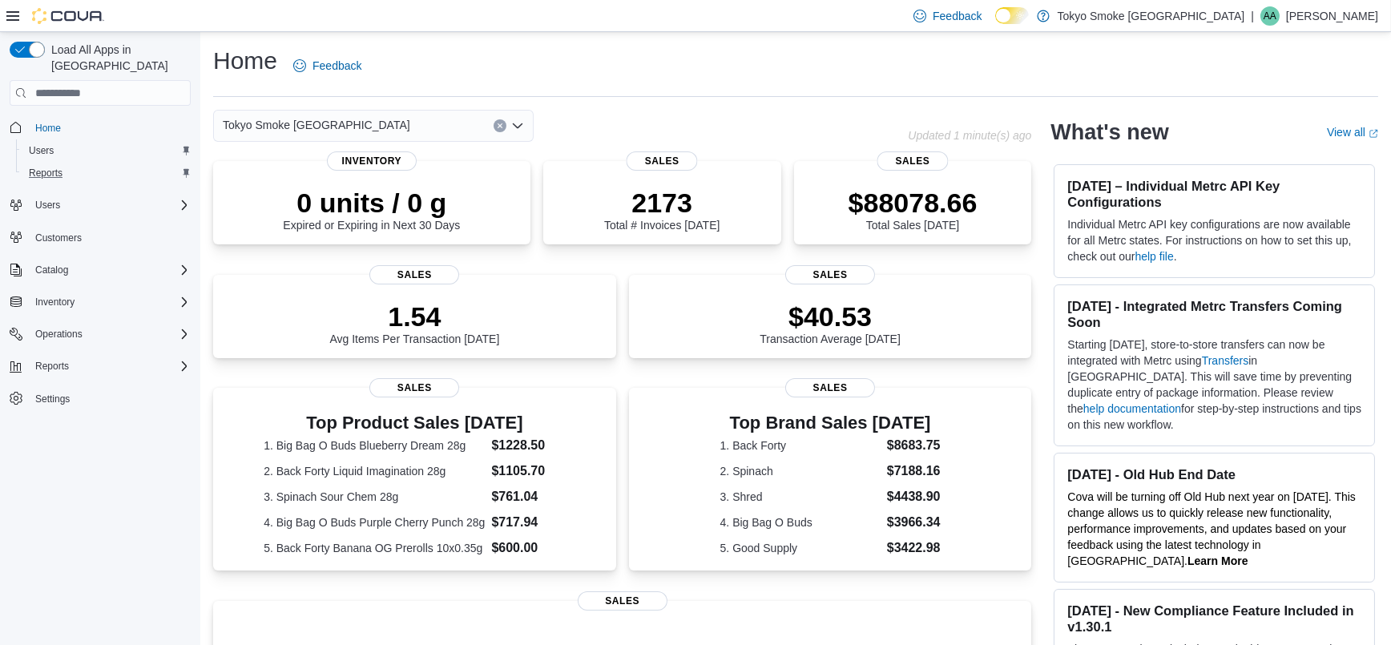
click at [78, 164] on div "Reports" at bounding box center [106, 173] width 168 height 19
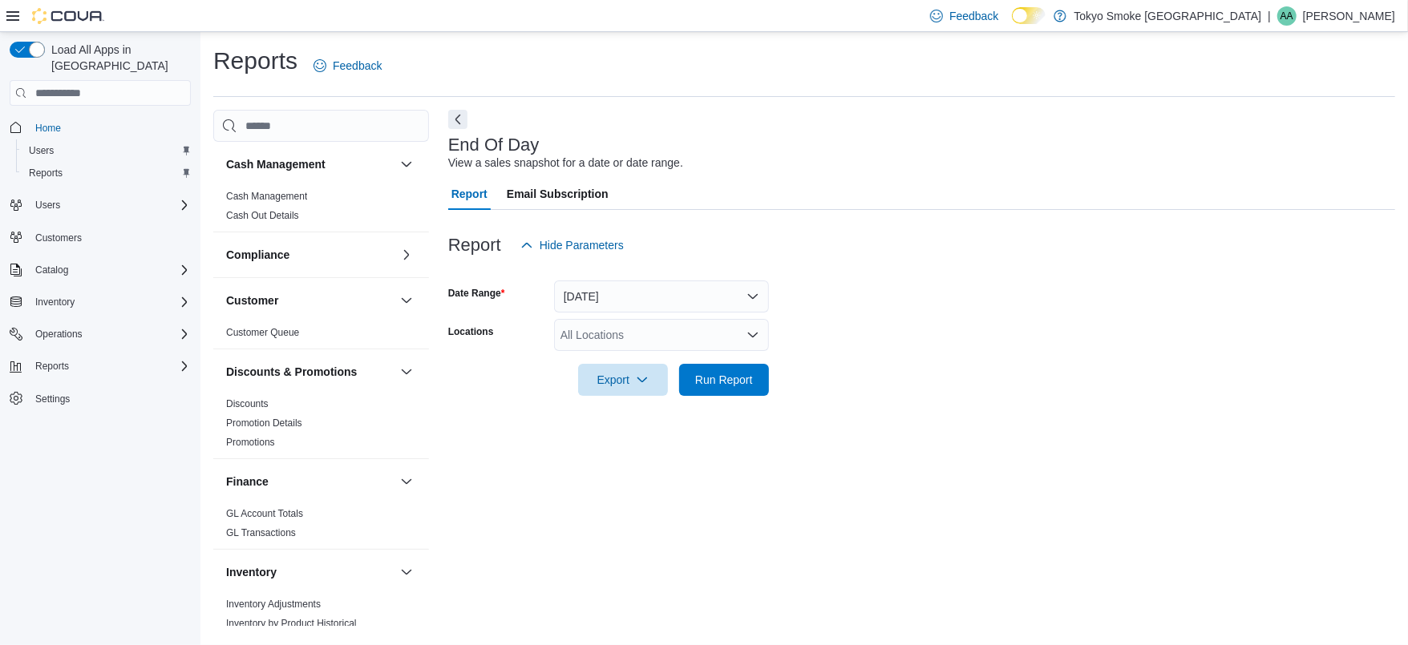
click at [628, 327] on div "All Locations" at bounding box center [661, 335] width 215 height 32
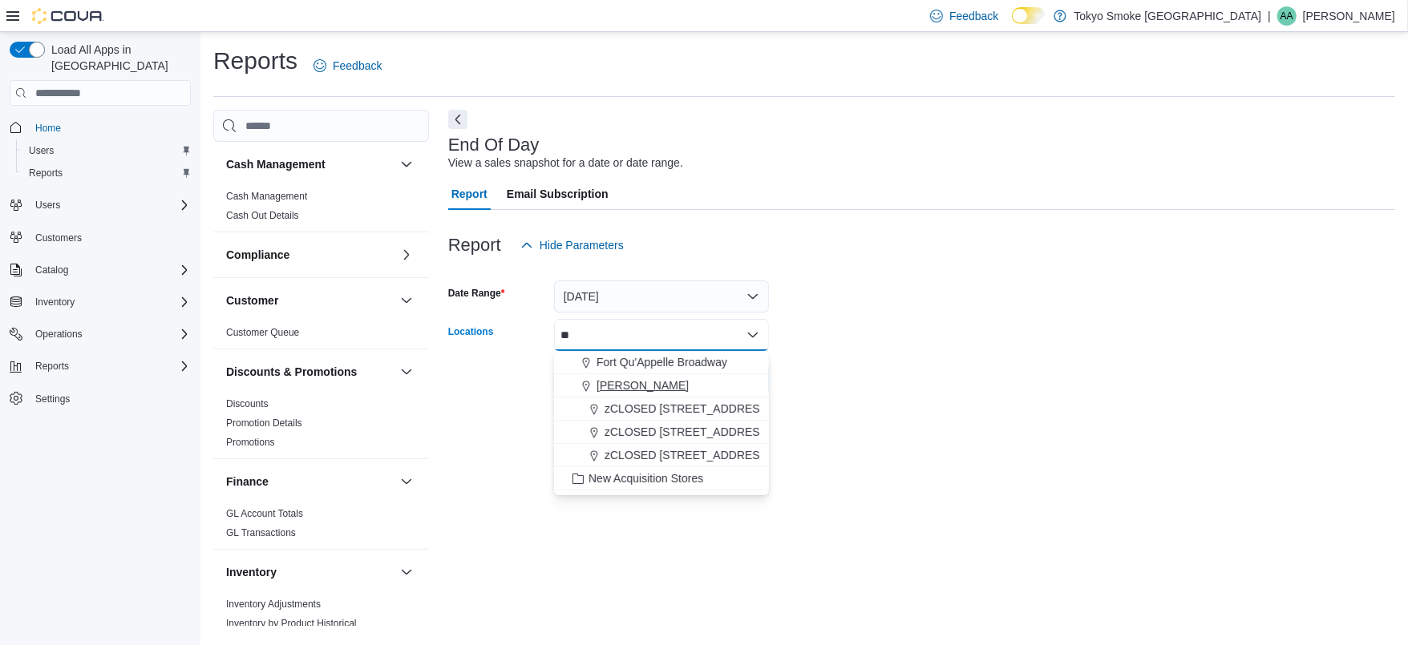
type input "**"
click at [689, 381] on div "[PERSON_NAME]" at bounding box center [661, 386] width 196 height 16
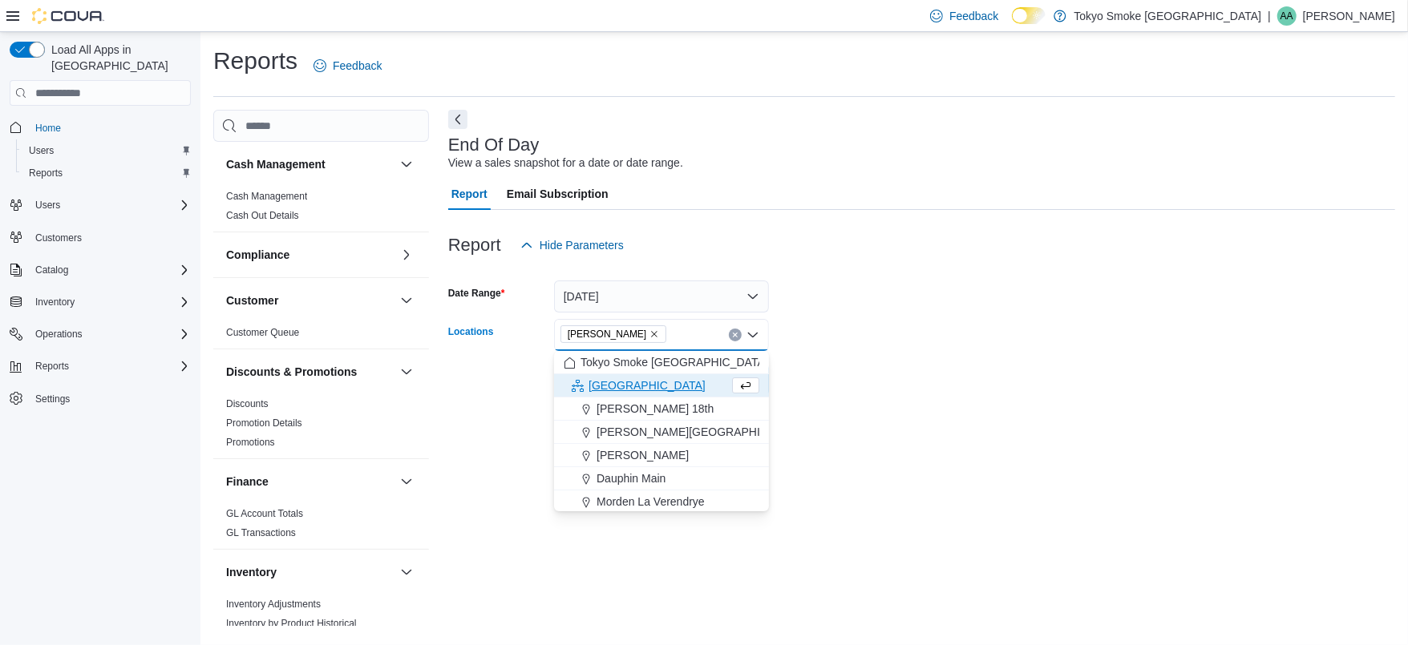
click at [850, 378] on form "Date Range [DATE] Locations [GEOGRAPHIC_DATA][PERSON_NAME] Combo box. Selected.…" at bounding box center [921, 328] width 947 height 135
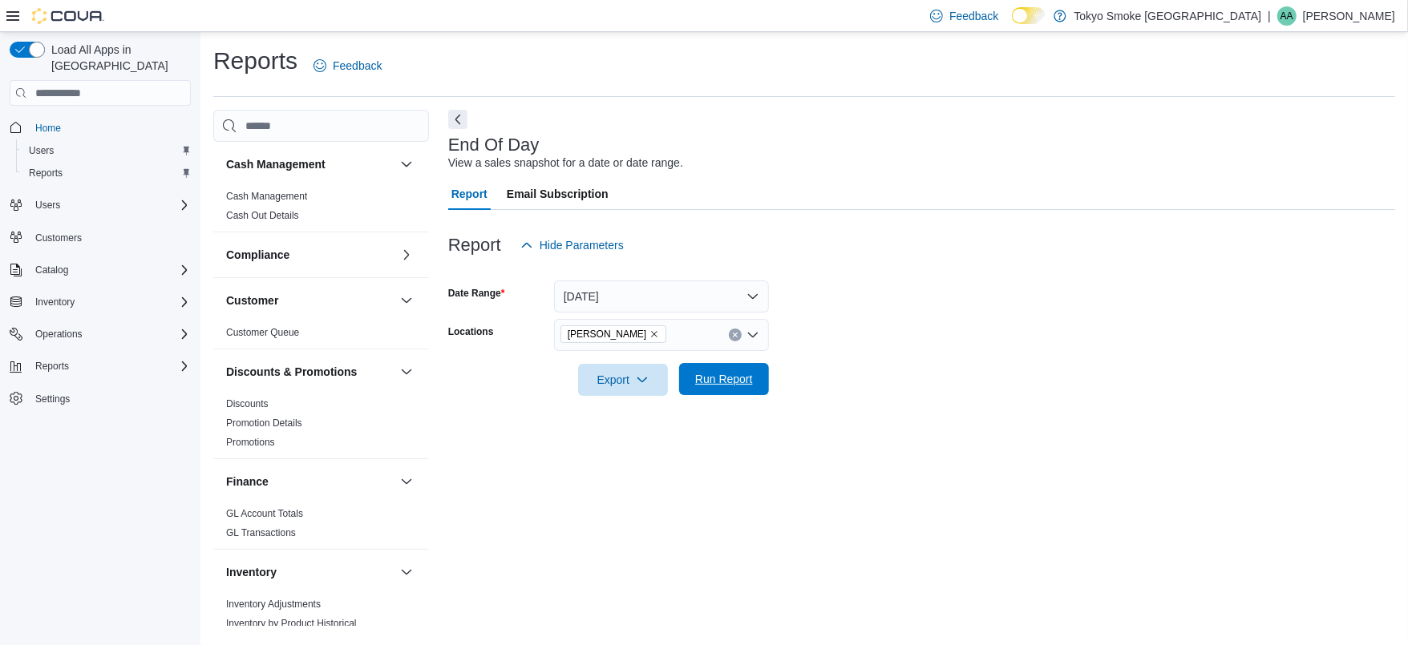
click at [720, 382] on span "Run Report" at bounding box center [724, 379] width 58 height 16
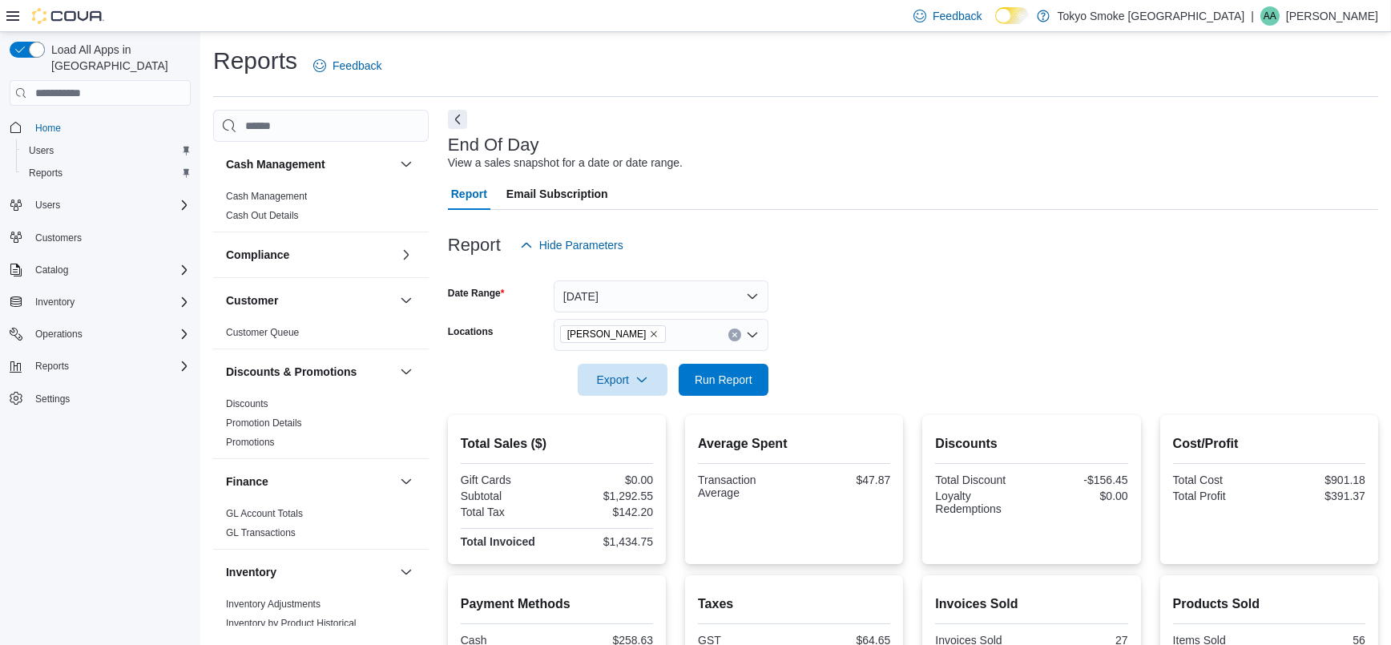
click at [903, 352] on div at bounding box center [913, 357] width 931 height 13
